Goal: Task Accomplishment & Management: Manage account settings

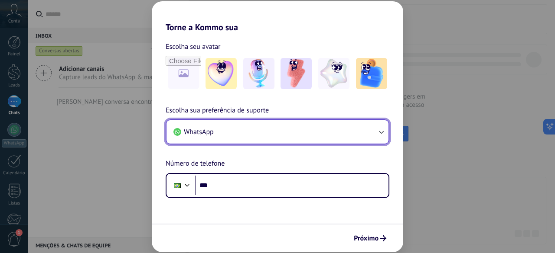
click at [274, 127] on button "WhatsApp" at bounding box center [277, 131] width 222 height 23
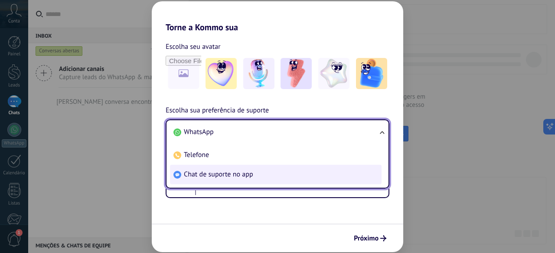
click at [280, 175] on li "Chat de suporte no app" at bounding box center [275, 174] width 211 height 19
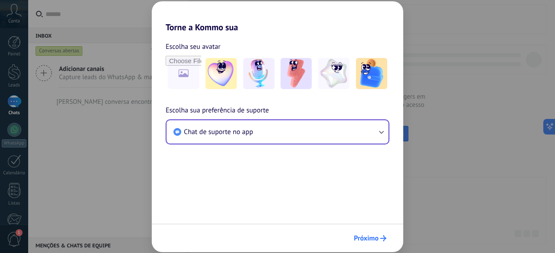
click at [369, 236] on span "Próximo" at bounding box center [366, 239] width 25 height 6
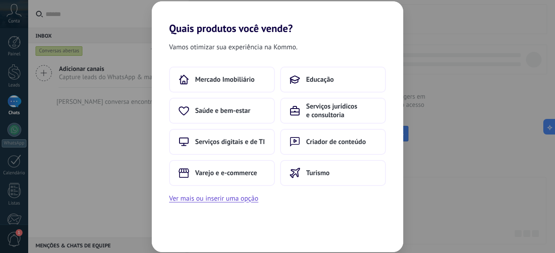
click at [427, 125] on div "Quais produtos você vende? Vamos otimizar sua experiência na Kommo. Mercado Imo…" at bounding box center [277, 126] width 555 height 253
click at [235, 197] on button "Ver mais ou inserir uma opção" at bounding box center [213, 198] width 89 height 11
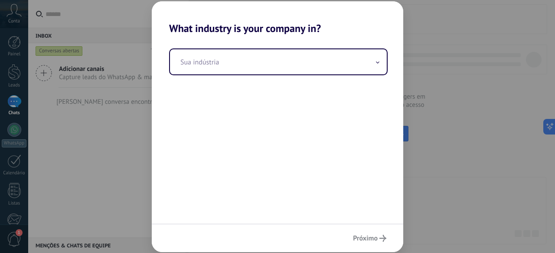
click at [431, 153] on div "What industry is your company in? Sua indústria Próximo" at bounding box center [277, 126] width 555 height 253
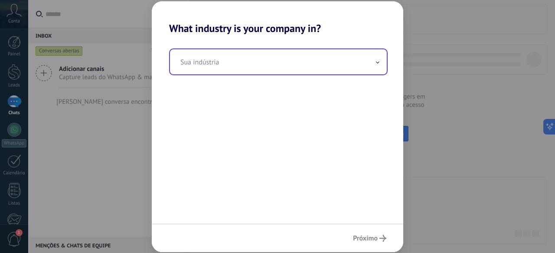
click at [310, 55] on input "text" at bounding box center [278, 61] width 217 height 25
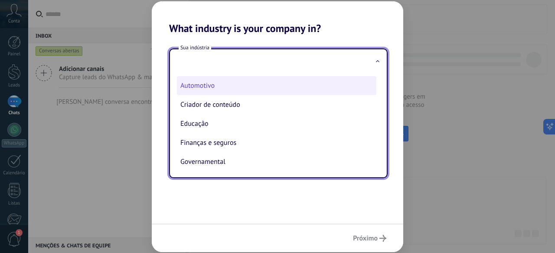
scroll to position [43, 0]
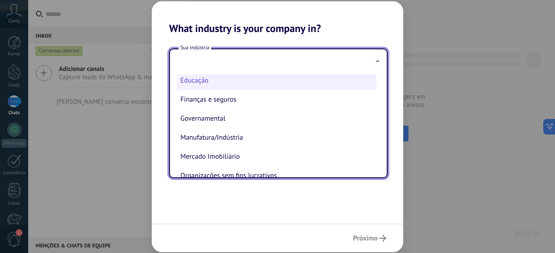
click at [247, 80] on li "Educação" at bounding box center [276, 80] width 199 height 19
type input "********"
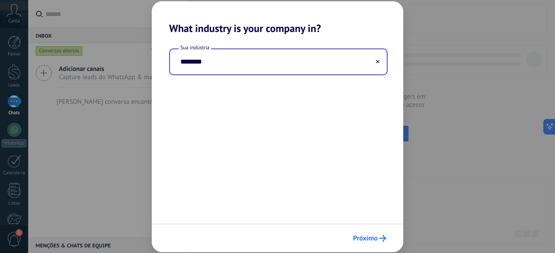
click at [370, 236] on span "Próximo" at bounding box center [365, 239] width 25 height 6
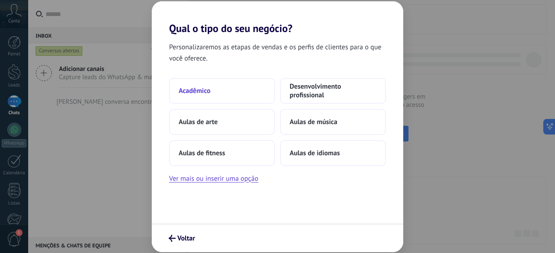
click at [211, 80] on button "Acadêmico" at bounding box center [222, 91] width 106 height 26
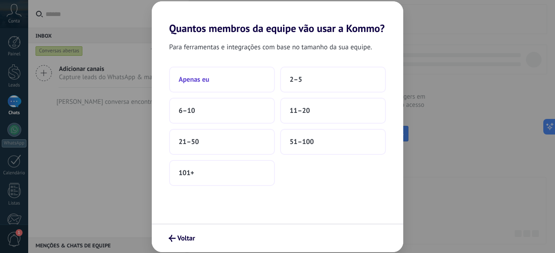
click at [208, 79] on span "Apenas eu" at bounding box center [193, 79] width 31 height 9
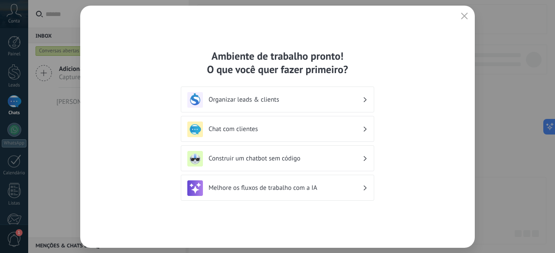
click at [464, 13] on icon "button" at bounding box center [464, 16] width 7 height 7
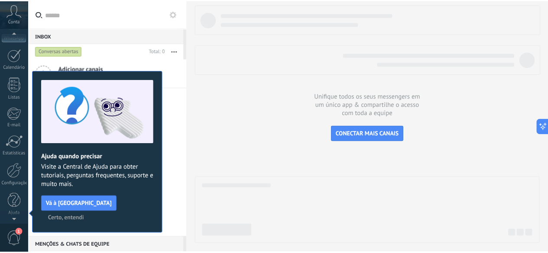
scroll to position [0, 0]
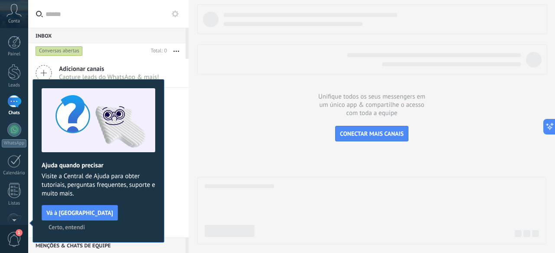
click at [85, 224] on span "Certo, entendi" at bounding box center [67, 227] width 36 height 6
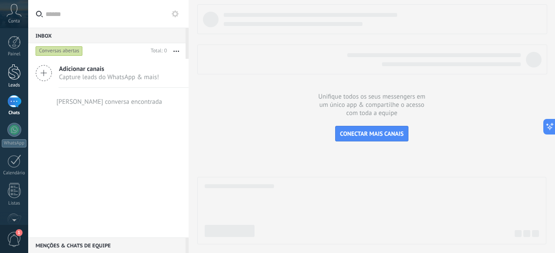
click at [9, 73] on div at bounding box center [14, 72] width 13 height 16
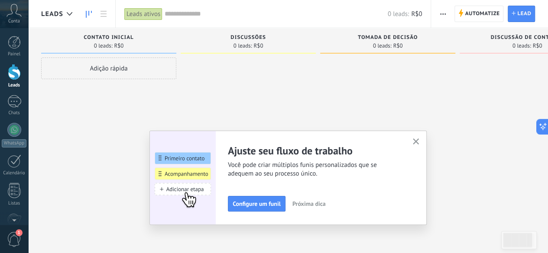
click at [61, 11] on span "Leads" at bounding box center [52, 14] width 22 height 8
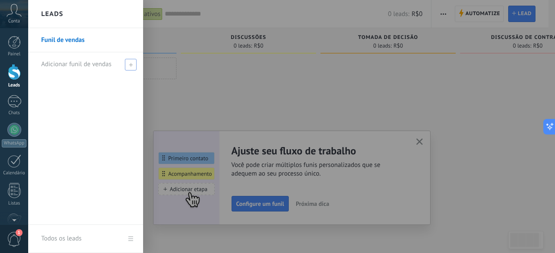
click at [126, 62] on span at bounding box center [131, 65] width 12 height 12
type input "**********"
click at [129, 65] on span at bounding box center [132, 65] width 8 height 6
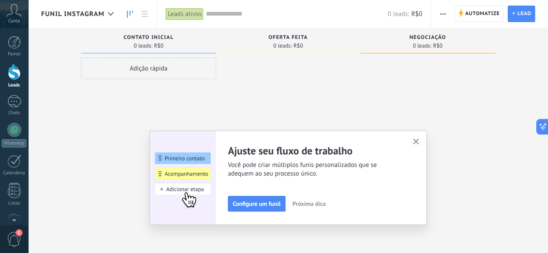
click at [419, 143] on icon "button" at bounding box center [416, 142] width 6 height 6
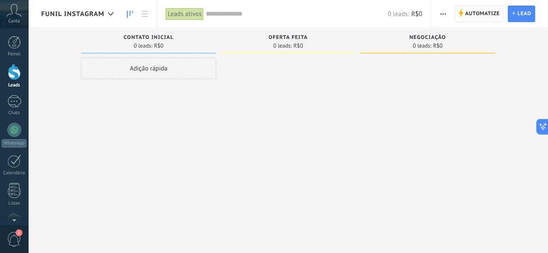
click at [466, 14] on span "Automatize" at bounding box center [482, 14] width 35 height 16
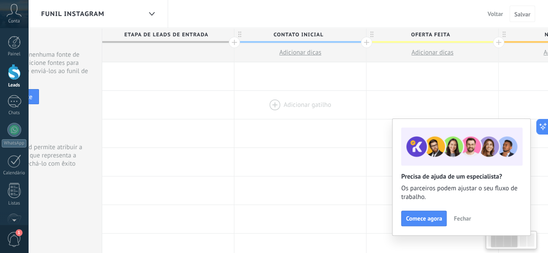
drag, startPoint x: 325, startPoint y: 105, endPoint x: 265, endPoint y: 106, distance: 59.8
click at [265, 106] on div at bounding box center [300, 105] width 132 height 28
click at [320, 37] on span "Contato inicial" at bounding box center [294, 34] width 127 height 13
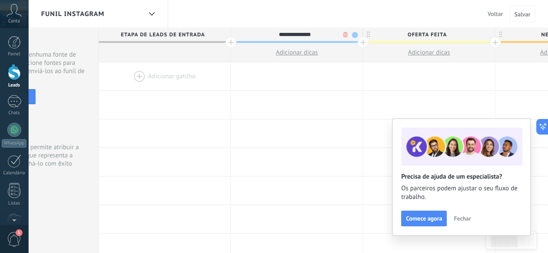
click at [320, 37] on input "**********" at bounding box center [294, 34] width 115 height 13
type input "**********"
click at [462, 220] on span "Fechar" at bounding box center [462, 219] width 17 height 6
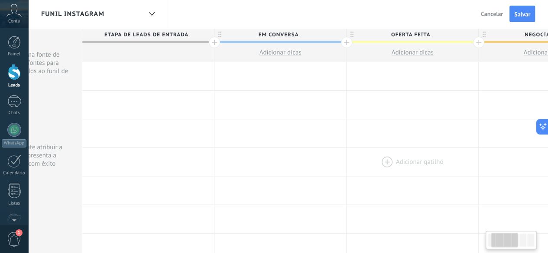
scroll to position [0, 130]
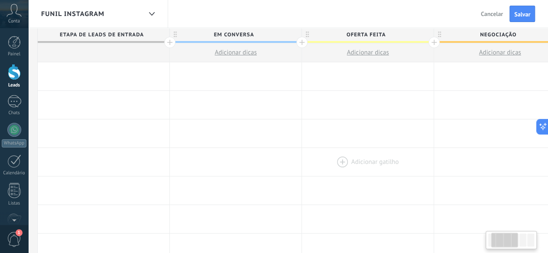
drag, startPoint x: 402, startPoint y: 151, endPoint x: 347, endPoint y: 150, distance: 55.9
click at [347, 150] on div at bounding box center [368, 162] width 132 height 28
click at [362, 34] on span "Oferta feita" at bounding box center [365, 34] width 127 height 13
click at [362, 34] on input "**********" at bounding box center [365, 34] width 115 height 13
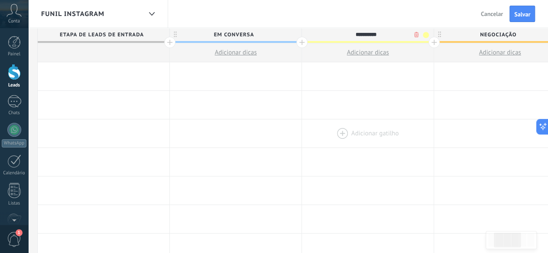
type input "**********"
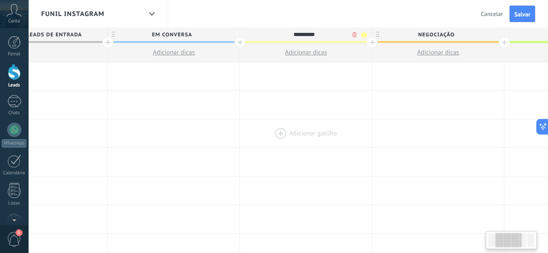
drag, startPoint x: 380, startPoint y: 146, endPoint x: 324, endPoint y: 134, distance: 57.1
click at [324, 137] on div at bounding box center [306, 134] width 132 height 28
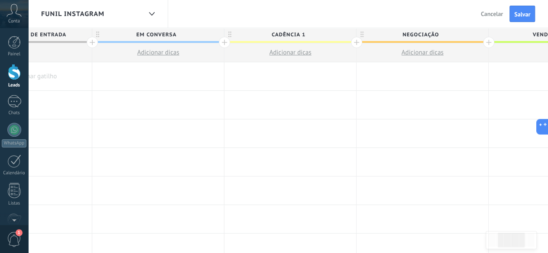
click at [345, 36] on span "cadência 1" at bounding box center [287, 34] width 127 height 13
click at [345, 35] on span at bounding box center [348, 35] width 6 height 6
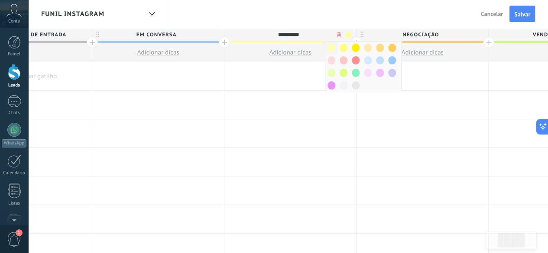
click at [333, 48] on span at bounding box center [332, 48] width 8 height 8
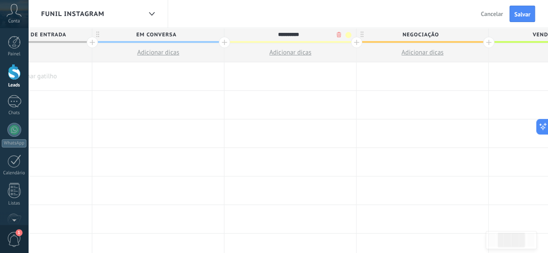
click at [359, 41] on span "Negociação" at bounding box center [420, 34] width 127 height 13
click at [359, 42] on div at bounding box center [356, 42] width 11 height 11
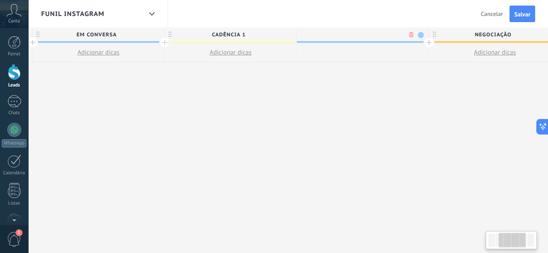
scroll to position [0, 272]
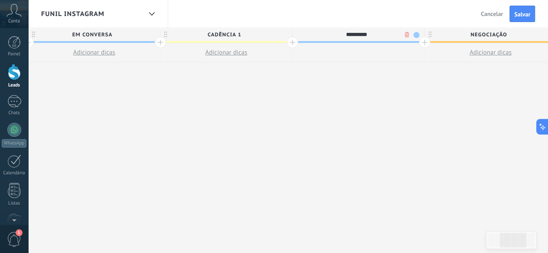
type input "**********"
click at [417, 32] on span at bounding box center [416, 35] width 6 height 6
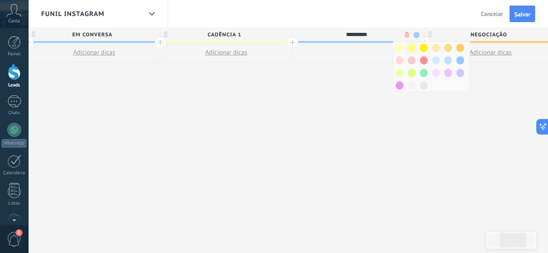
click at [409, 51] on span at bounding box center [412, 48] width 8 height 8
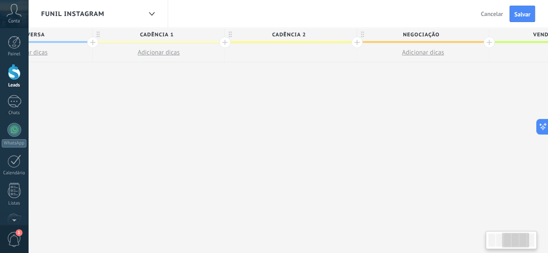
drag, startPoint x: 401, startPoint y: 90, endPoint x: 334, endPoint y: 91, distance: 67.6
click at [334, 92] on div "**********" at bounding box center [290, 141] width 925 height 226
click at [354, 39] on div at bounding box center [356, 42] width 11 height 11
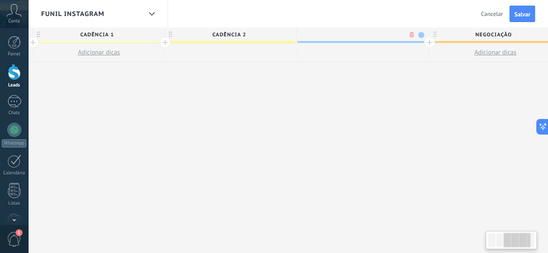
scroll to position [0, 404]
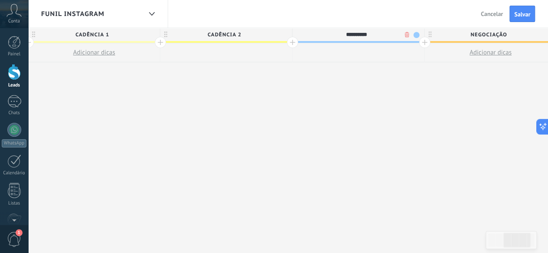
type input "**********"
click at [415, 36] on span at bounding box center [416, 35] width 6 height 6
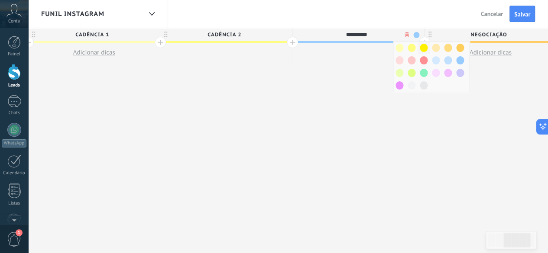
click at [424, 51] on span at bounding box center [424, 48] width 8 height 8
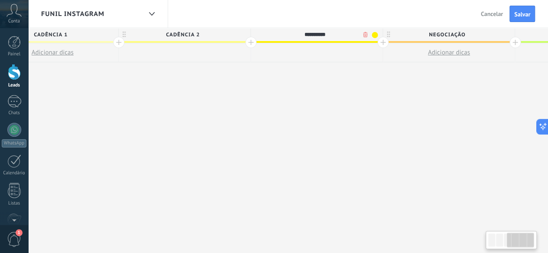
scroll to position [0, 491]
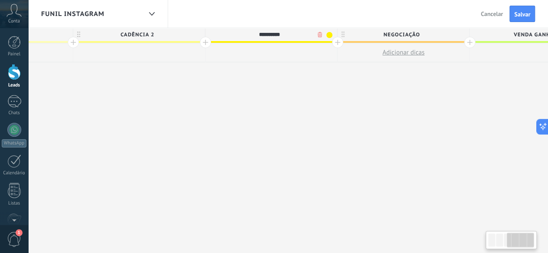
drag, startPoint x: 399, startPoint y: 102, endPoint x: 318, endPoint y: 75, distance: 85.8
click at [314, 105] on div "**********" at bounding box center [205, 141] width 1057 height 226
click at [334, 41] on div at bounding box center [337, 42] width 11 height 11
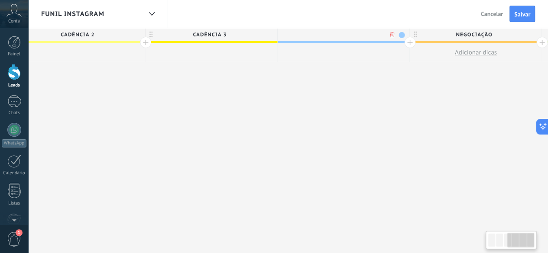
scroll to position [0, 555]
type input "*"
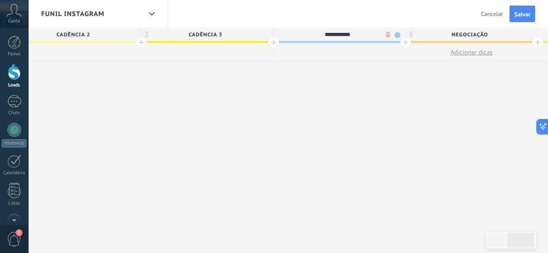
type input "**********"
click at [397, 33] on span at bounding box center [397, 35] width 6 height 6
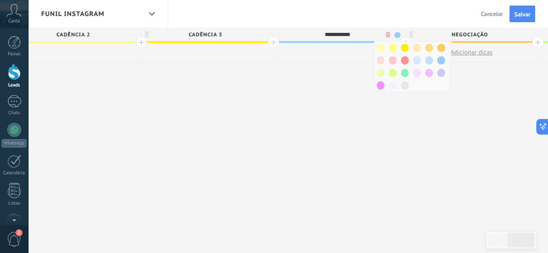
click at [377, 82] on span at bounding box center [380, 85] width 8 height 8
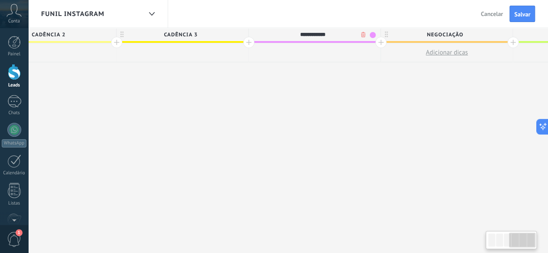
scroll to position [0, 602]
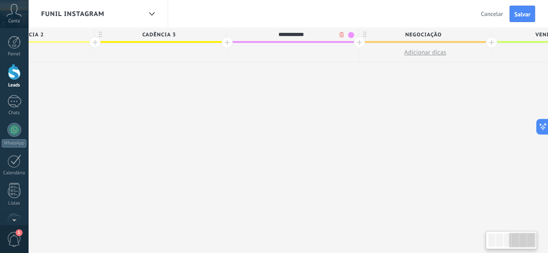
drag, startPoint x: 367, startPoint y: 87, endPoint x: 322, endPoint y: 79, distance: 46.2
click at [322, 84] on div "**********" at bounding box center [160, 141] width 1189 height 226
click at [355, 44] on div at bounding box center [358, 42] width 11 height 11
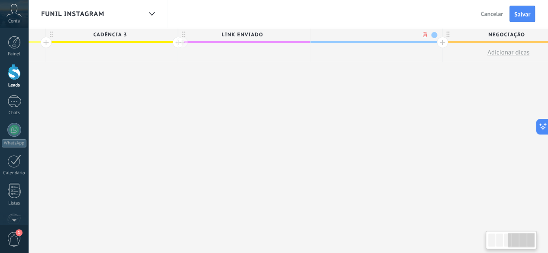
scroll to position [0, 666]
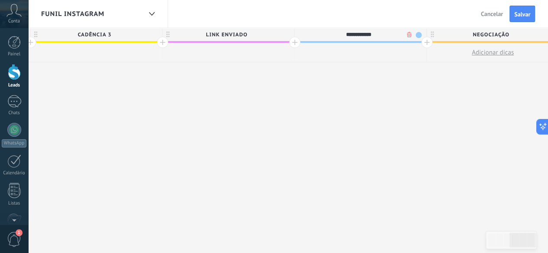
type input "**********"
click at [416, 36] on span at bounding box center [418, 35] width 6 height 6
click at [425, 73] on span at bounding box center [426, 73] width 8 height 8
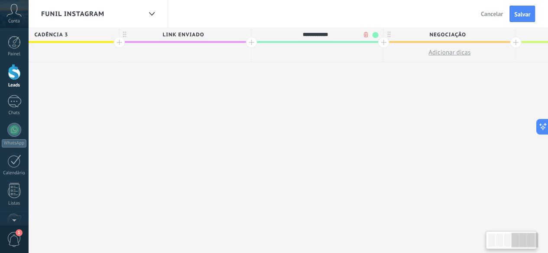
drag, startPoint x: 411, startPoint y: 85, endPoint x: 354, endPoint y: 65, distance: 60.6
click at [354, 78] on div "**********" at bounding box center [118, 141] width 1321 height 226
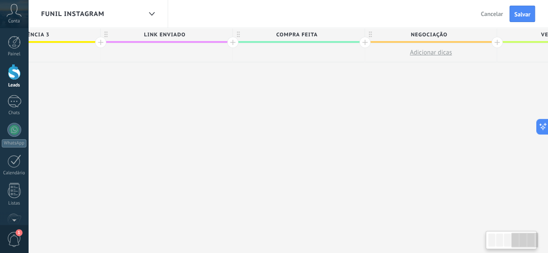
click at [363, 42] on div at bounding box center [364, 42] width 11 height 11
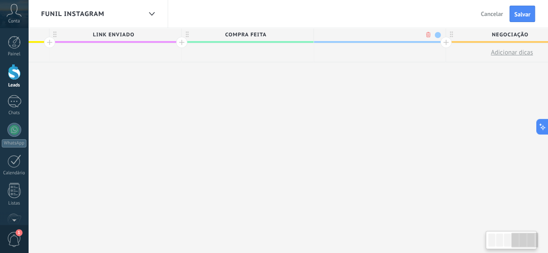
scroll to position [0, 792]
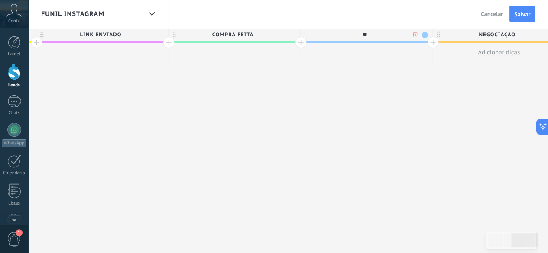
type input "*"
type input "*******"
click at [426, 32] on div "*******" at bounding box center [364, 34] width 127 height 13
click at [394, 34] on span "perdido" at bounding box center [364, 34] width 127 height 13
click at [422, 35] on span at bounding box center [425, 35] width 6 height 6
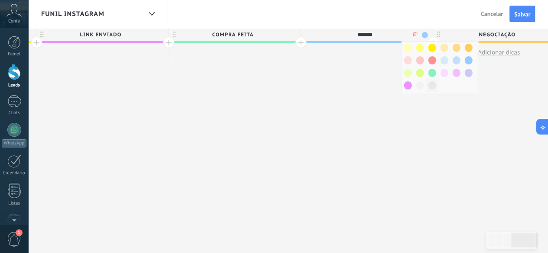
click at [429, 86] on span at bounding box center [432, 85] width 8 height 8
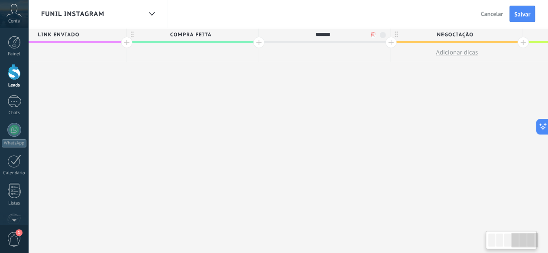
scroll to position [0, 891]
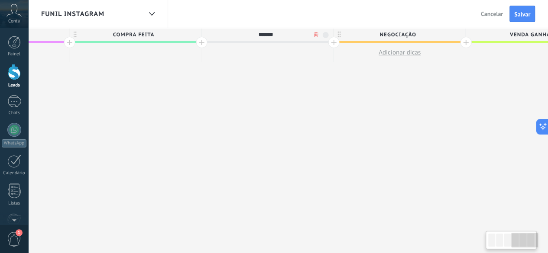
drag, startPoint x: 371, startPoint y: 130, endPoint x: 274, endPoint y: 130, distance: 97.5
click at [274, 130] on div "**********" at bounding box center [4, 141] width 1454 height 226
click at [388, 34] on span "Negociação" at bounding box center [397, 34] width 127 height 13
click at [388, 34] on input "**********" at bounding box center [398, 34] width 115 height 13
type input "**********"
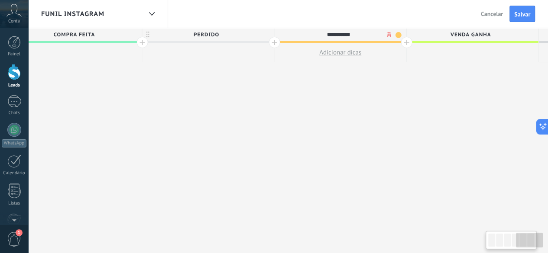
drag, startPoint x: 440, startPoint y: 91, endPoint x: 397, endPoint y: 49, distance: 60.7
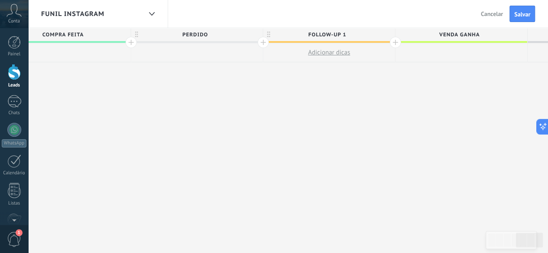
click at [396, 41] on span "Venda ganha" at bounding box center [459, 34] width 127 height 13
click at [396, 42] on div at bounding box center [395, 42] width 11 height 11
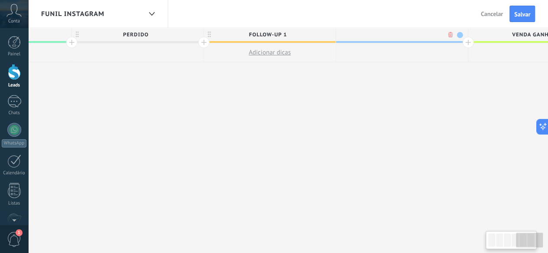
scroll to position [0, 1026]
type input "**********"
click at [452, 34] on span at bounding box center [455, 35] width 6 height 6
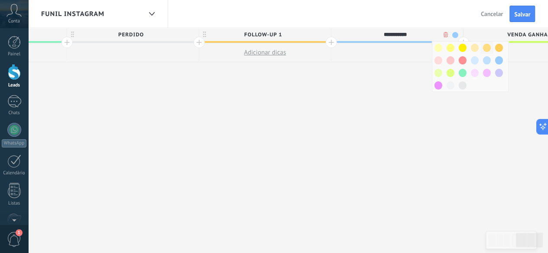
click at [483, 47] on span at bounding box center [487, 48] width 8 height 8
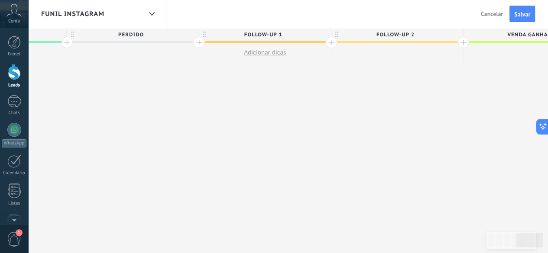
click at [460, 44] on div at bounding box center [463, 42] width 11 height 11
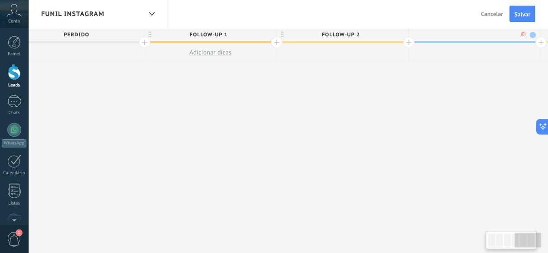
scroll to position [0, 1090]
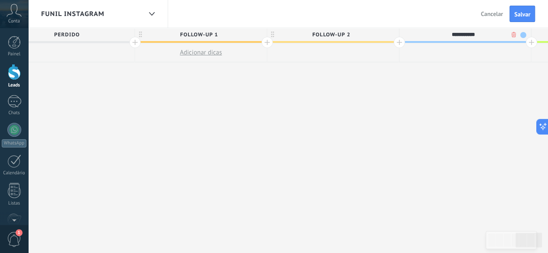
type input "**********"
click at [522, 36] on span at bounding box center [523, 35] width 6 height 6
click at [541, 44] on span at bounding box center [542, 48] width 8 height 8
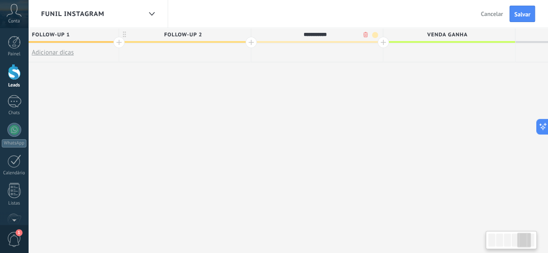
drag, startPoint x: 400, startPoint y: 159, endPoint x: 276, endPoint y: 155, distance: 124.0
click at [380, 45] on div at bounding box center [380, 42] width 11 height 11
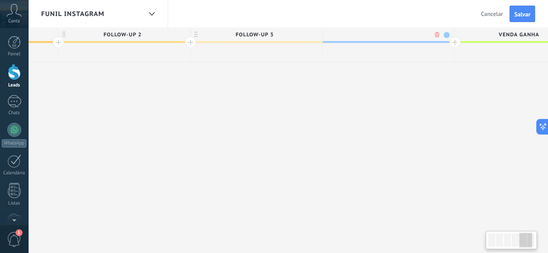
scroll to position [0, 1305]
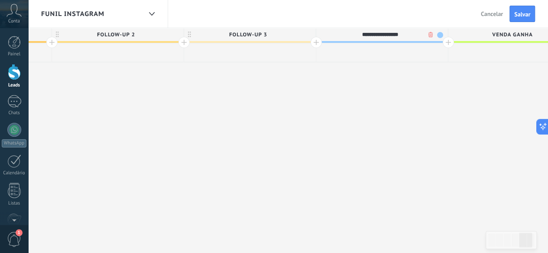
type input "**********"
click at [438, 36] on span at bounding box center [440, 35] width 6 height 6
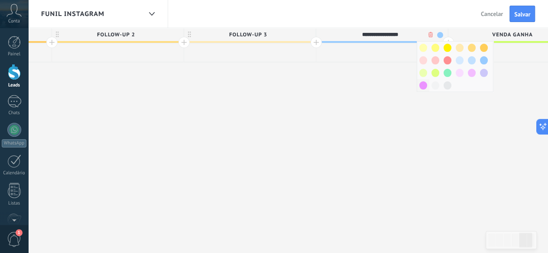
click at [424, 85] on span at bounding box center [423, 85] width 8 height 8
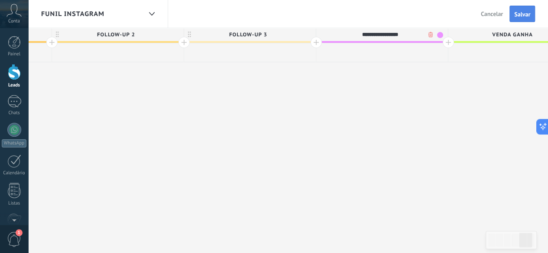
click at [523, 13] on span "Salvar" at bounding box center [522, 14] width 16 height 6
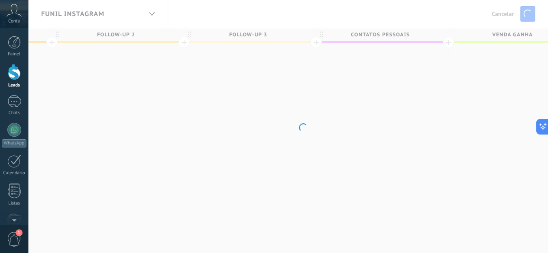
drag, startPoint x: 108, startPoint y: 145, endPoint x: 259, endPoint y: 147, distance: 151.2
click at [259, 147] on body ".abccls-1,.abccls-2{fill-rule:evenodd}.abccls-2{fill:#fff} .abfcls-1{fill:none}…" at bounding box center [274, 126] width 548 height 253
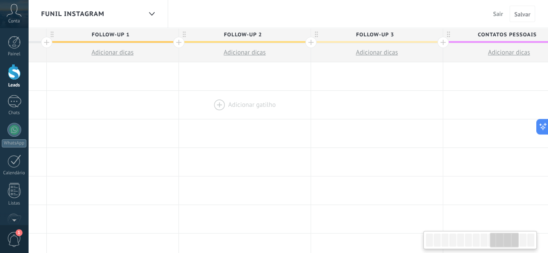
drag, startPoint x: 118, startPoint y: 121, endPoint x: 248, endPoint y: 118, distance: 130.0
click at [250, 125] on div at bounding box center [245, 134] width 132 height 28
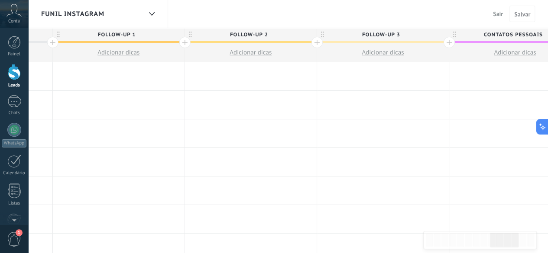
click at [127, 13] on div "Funil Instagram" at bounding box center [91, 14] width 101 height 28
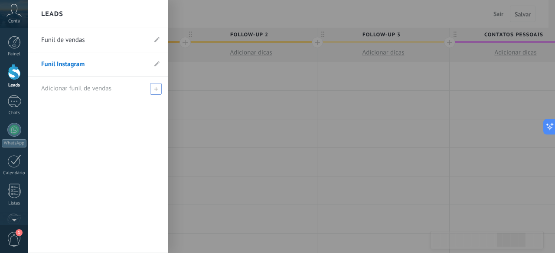
click at [155, 89] on icon at bounding box center [156, 89] width 4 height 4
type input "*"
type input "**********"
click at [155, 89] on span at bounding box center [157, 89] width 8 height 6
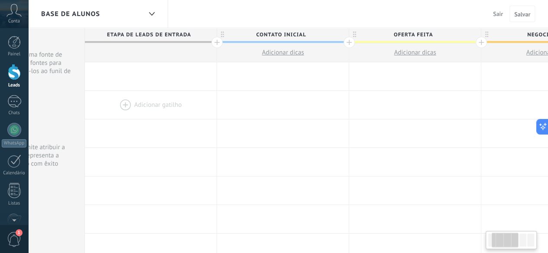
drag, startPoint x: 220, startPoint y: 122, endPoint x: 149, endPoint y: 109, distance: 72.3
click at [137, 124] on div at bounding box center [151, 134] width 132 height 28
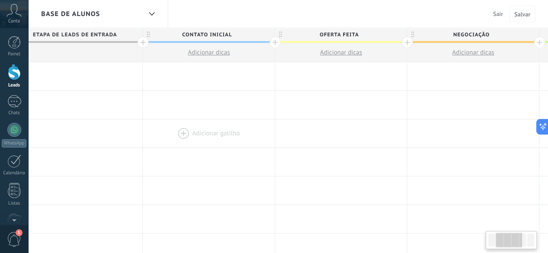
drag, startPoint x: 271, startPoint y: 149, endPoint x: 198, endPoint y: 123, distance: 78.0
click at [191, 151] on div at bounding box center [209, 162] width 132 height 28
click at [234, 41] on span "Contato inicial" at bounding box center [199, 34] width 127 height 13
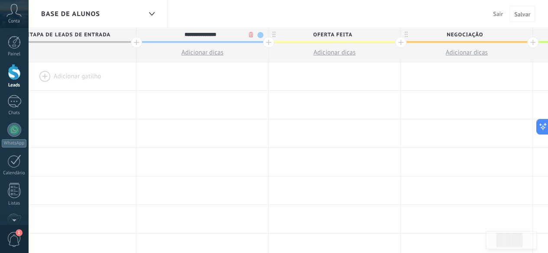
click at [232, 34] on input "**********" at bounding box center [200, 34] width 115 height 13
type input "*"
click at [517, 13] on span "Salvar" at bounding box center [522, 14] width 16 height 6
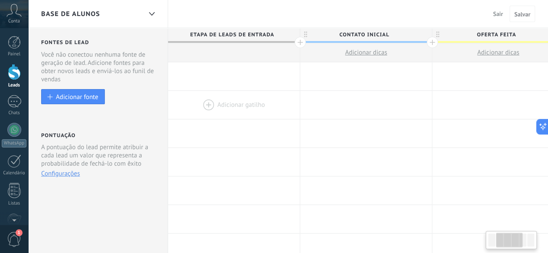
scroll to position [0, 164]
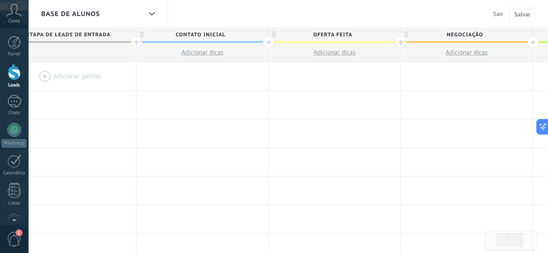
click at [502, 12] on span "Sair" at bounding box center [498, 14] width 10 height 8
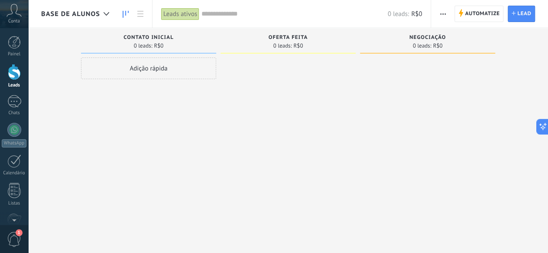
drag, startPoint x: 217, startPoint y: 159, endPoint x: 311, endPoint y: 167, distance: 93.9
click at [311, 167] on div "Desculpe, nenhum lead encontrado Mostrar tudo Etapa de leads de entrada solicit…" at bounding box center [294, 113] width 507 height 170
click at [94, 17] on span "Base de alunos" at bounding box center [70, 14] width 59 height 8
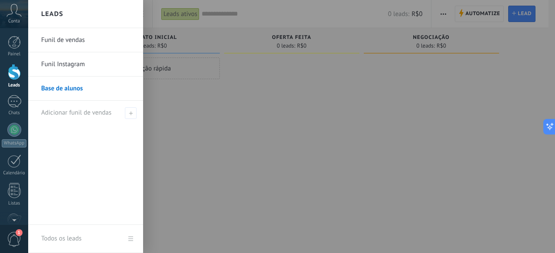
click at [71, 37] on link "Funil de vendas" at bounding box center [87, 40] width 93 height 24
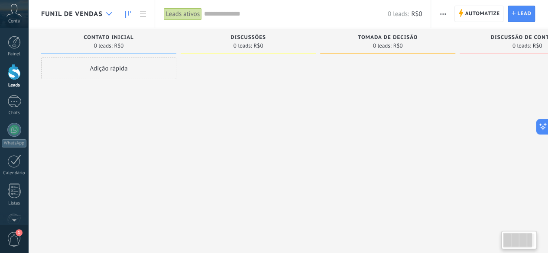
click at [104, 9] on div at bounding box center [109, 14] width 14 height 17
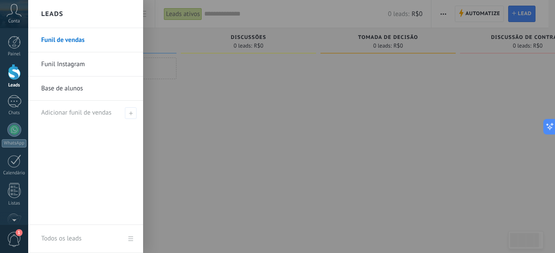
click at [328, 110] on div at bounding box center [305, 126] width 555 height 253
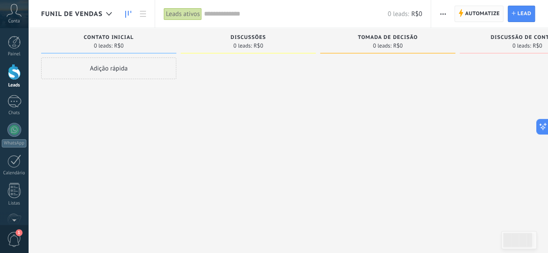
click at [474, 10] on span "Automatize" at bounding box center [482, 14] width 35 height 16
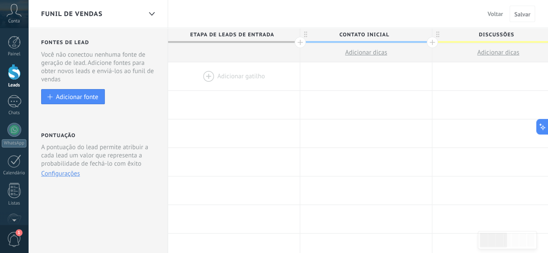
click at [82, 9] on div "Funil de vendas" at bounding box center [91, 14] width 101 height 28
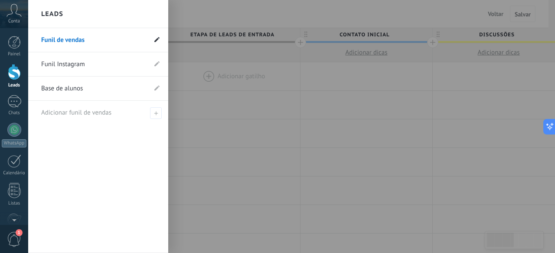
click at [159, 39] on icon at bounding box center [156, 39] width 5 height 5
click at [81, 39] on input "**********" at bounding box center [93, 40] width 105 height 14
type input "**********"
click at [156, 40] on use at bounding box center [155, 40] width 6 height 5
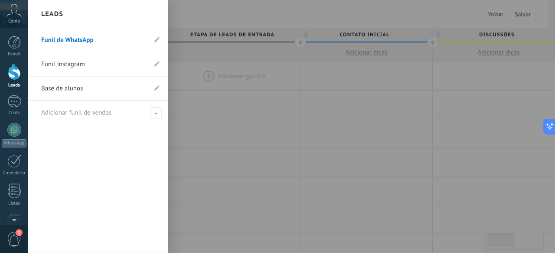
click at [205, 143] on div at bounding box center [305, 126] width 555 height 253
